Goal: Task Accomplishment & Management: Manage account settings

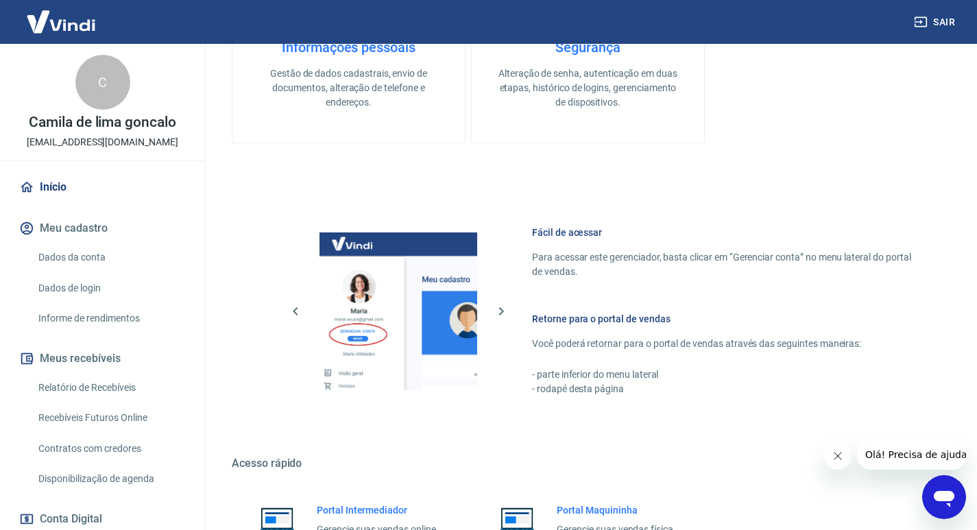
scroll to position [566, 0]
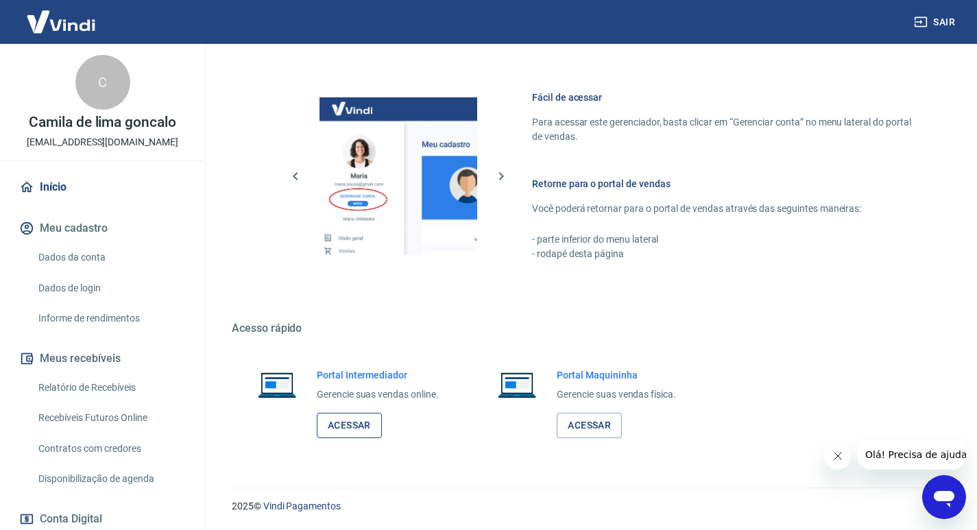
click at [335, 428] on link "Acessar" at bounding box center [349, 425] width 65 height 25
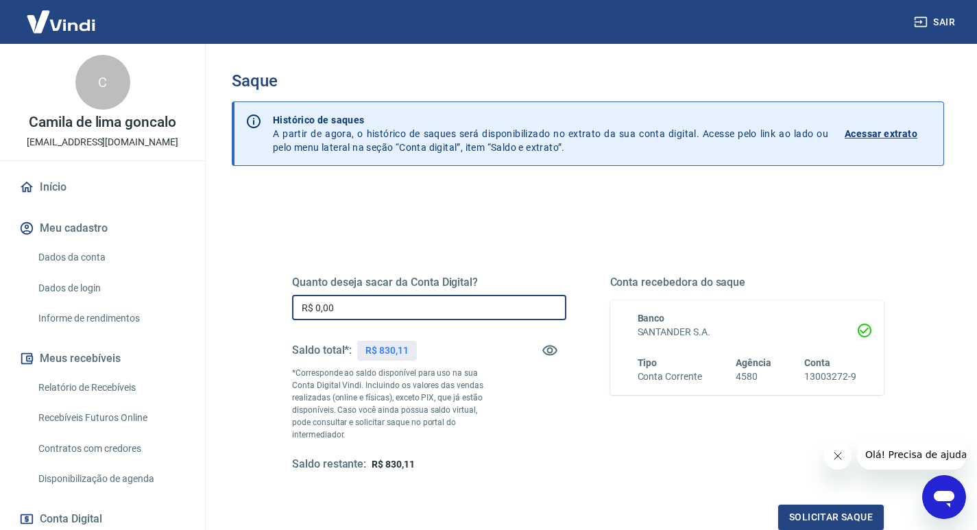
click at [461, 310] on input "R$ 0,00" at bounding box center [429, 307] width 274 height 25
type input "R$ 830,00"
click at [849, 506] on button "Solicitar saque" at bounding box center [831, 516] width 106 height 25
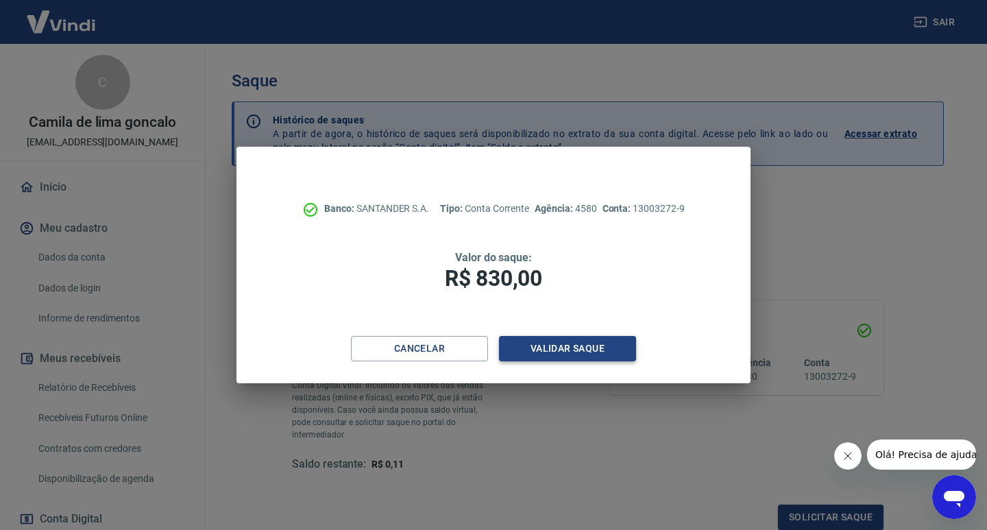
click at [559, 358] on button "Validar saque" at bounding box center [567, 348] width 137 height 25
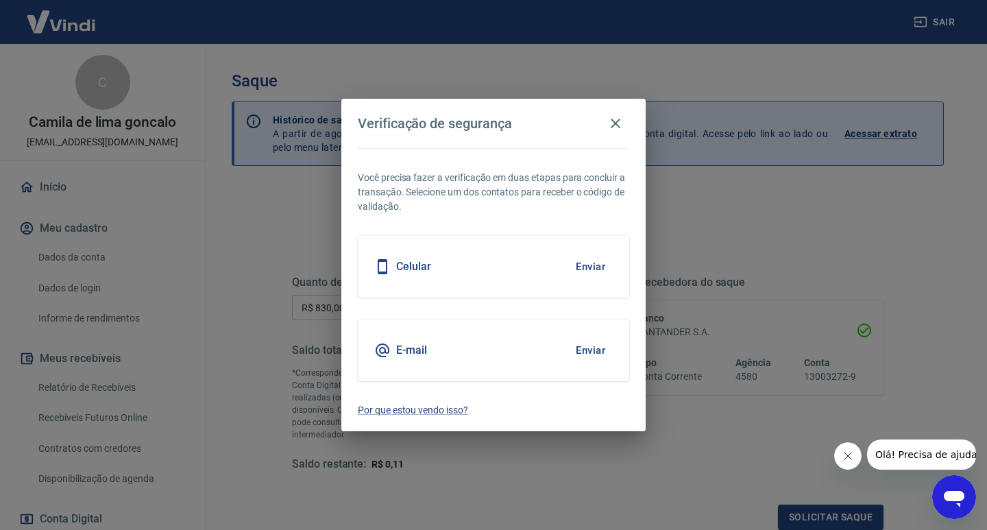
click at [586, 352] on button "Enviar" at bounding box center [590, 350] width 45 height 29
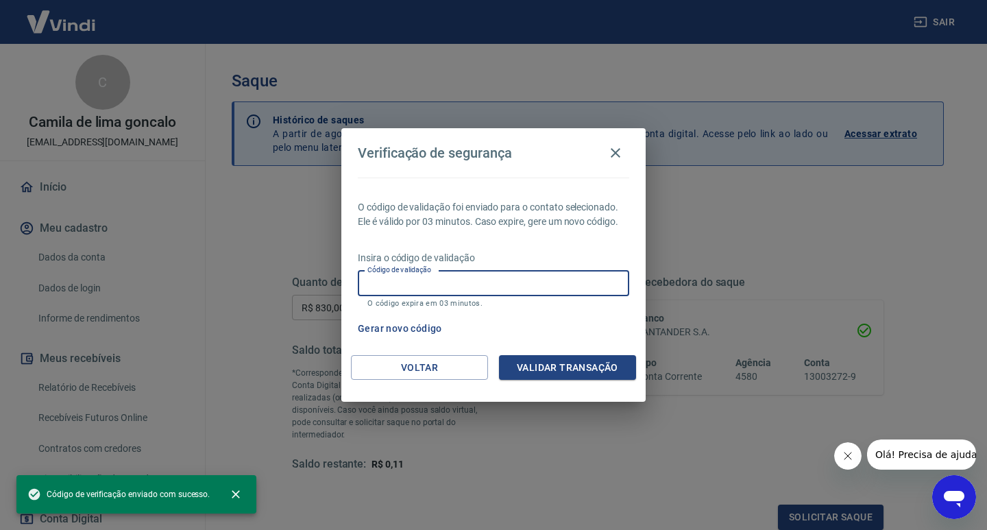
click at [579, 292] on input "Código de validação" at bounding box center [493, 283] width 271 height 25
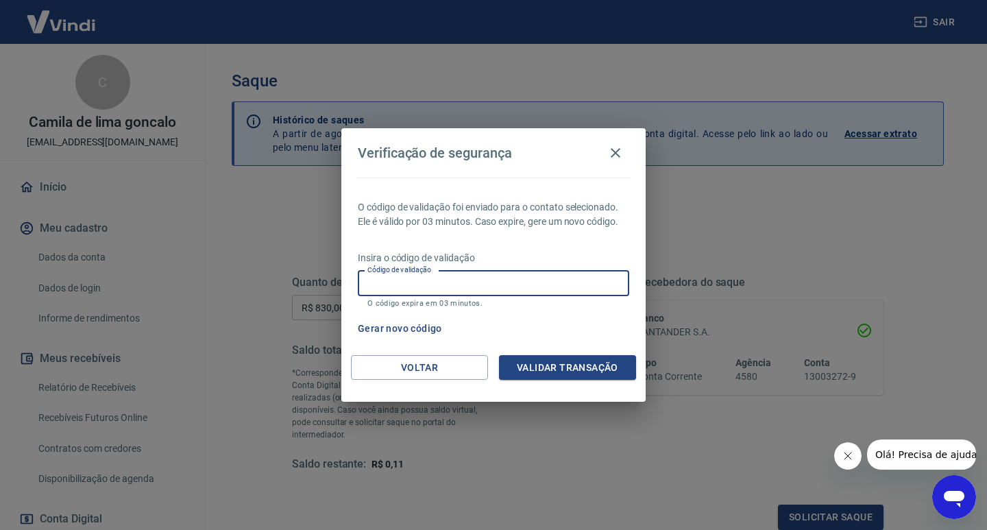
click at [579, 292] on input "Código de validação" at bounding box center [493, 283] width 271 height 25
type input "776004"
click at [565, 358] on button "Validar transação" at bounding box center [567, 367] width 137 height 25
